Goal: Find specific page/section: Find specific page/section

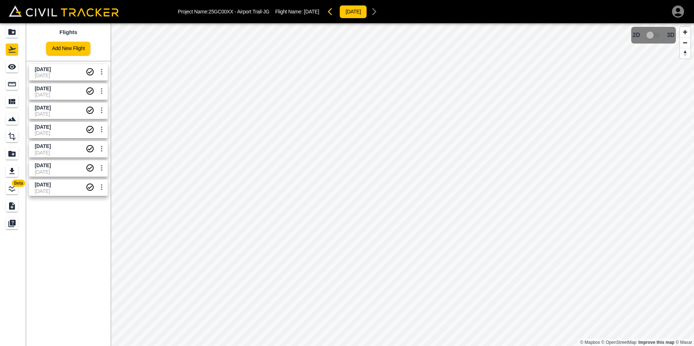
click at [394, 0] on div "Project Name: 25GC00XX - Airport Trail-JG Flight Name: [DATE] [DATE] Beta Fligh…" at bounding box center [347, 173] width 694 height 346
click at [364, 8] on div "Project Name: 25GC00XX - Airport Trail-JG Flight Name: [DATE] [DATE] Beta Fligh…" at bounding box center [347, 173] width 694 height 346
click at [377, 346] on html "Project Name: 25GC00XX - Airport Trail-JG Flight Name: [DATE] [DATE] Beta Fligh…" at bounding box center [347, 173] width 694 height 346
